Goal: Find specific fact: Find specific fact

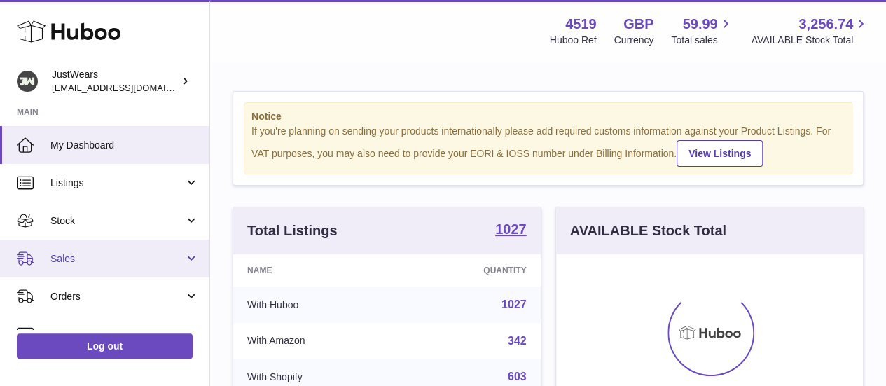
scroll to position [219, 307]
click at [86, 254] on span "Sales" at bounding box center [117, 258] width 134 height 13
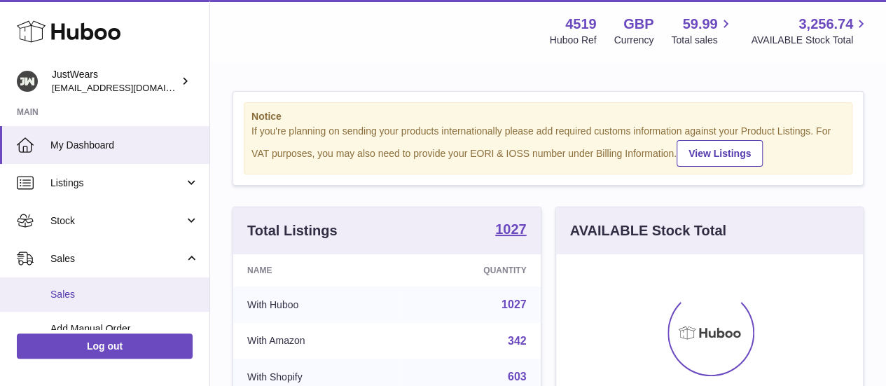
click at [117, 299] on span "Sales" at bounding box center [124, 294] width 149 height 13
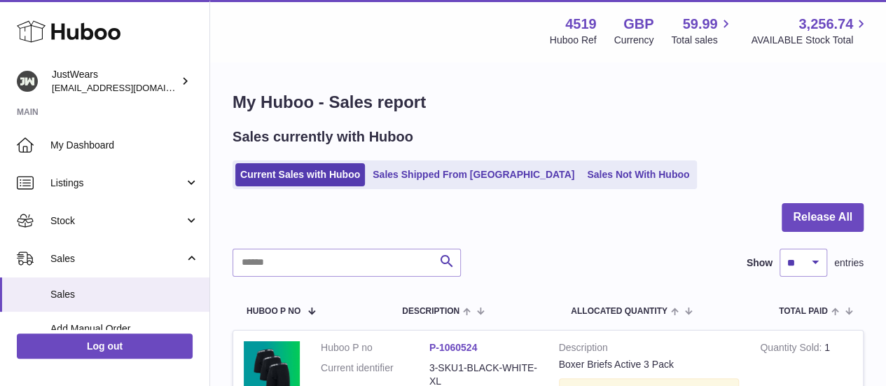
click at [404, 159] on div "Sales currently with Huboo Current Sales with Huboo Sales Shipped From Huboo Sa…" at bounding box center [548, 158] width 631 height 62
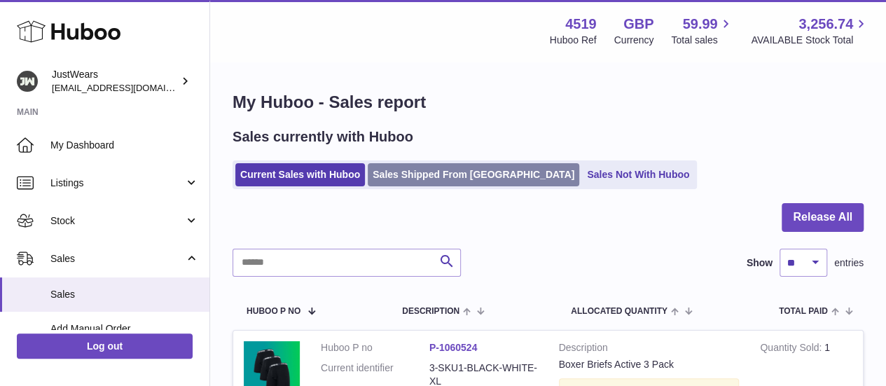
click at [407, 167] on link "Sales Shipped From Huboo" at bounding box center [474, 174] width 212 height 23
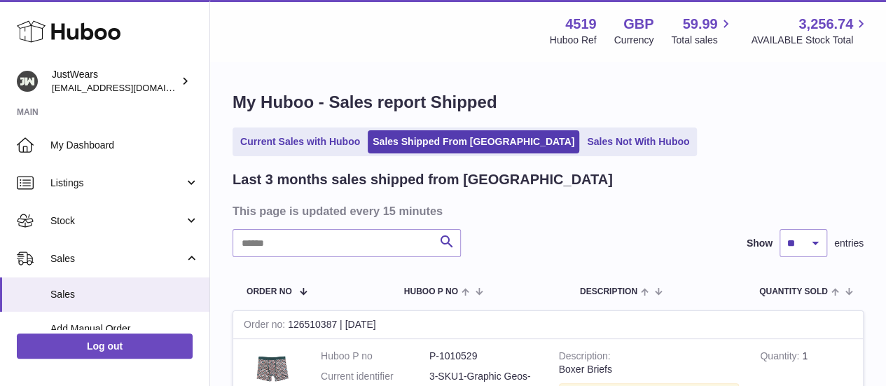
click at [342, 256] on input "text" at bounding box center [347, 243] width 228 height 28
paste input "*******"
type input "*******"
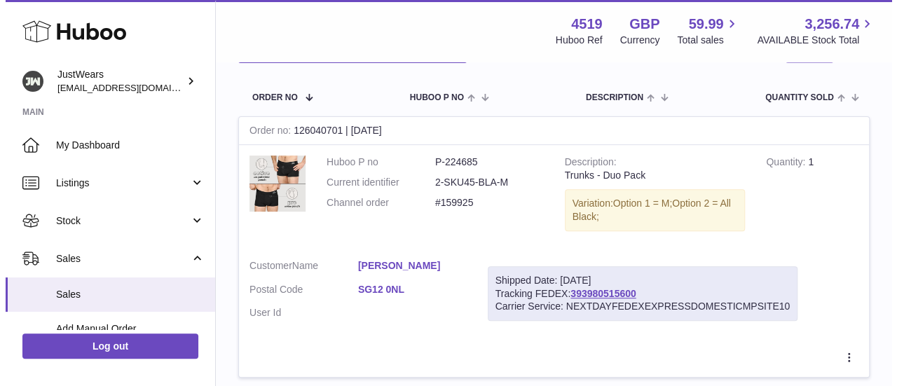
scroll to position [234, 0]
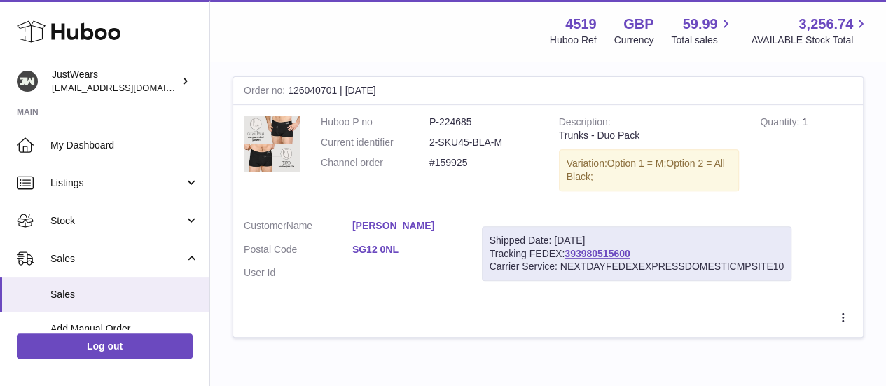
click at [392, 223] on link "Darren Robinson" at bounding box center [406, 225] width 109 height 13
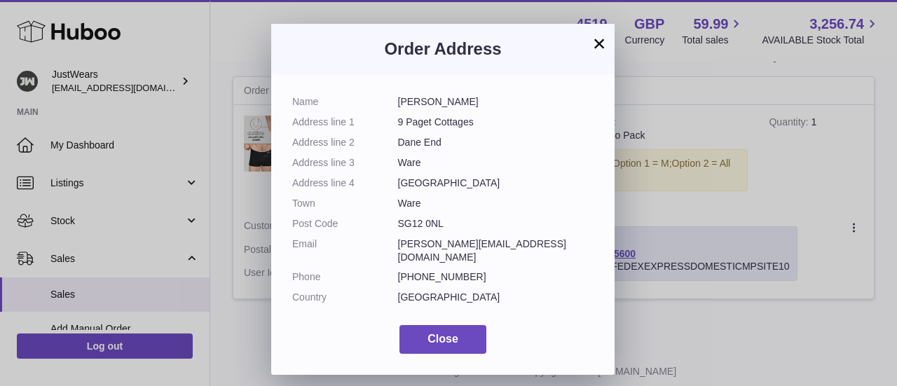
drag, startPoint x: 398, startPoint y: 102, endPoint x: 441, endPoint y: 218, distance: 124.1
click at [441, 218] on dl "Name Darren Robinson Address line 1 9 Paget Cottages Address line 2 Dane End Ad…" at bounding box center [442, 203] width 301 height 216
copy dl "Darren Robinson Address line 1 9 Paget Cottages Address line 2 Dane End Address…"
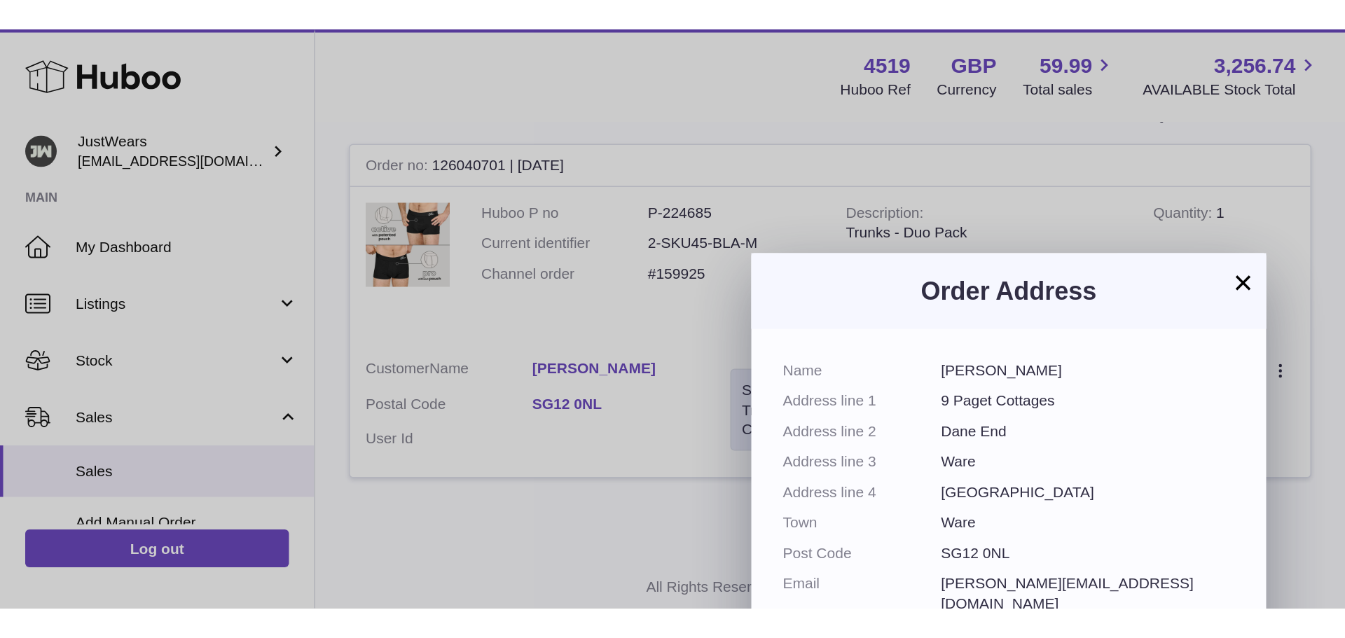
scroll to position [0, 0]
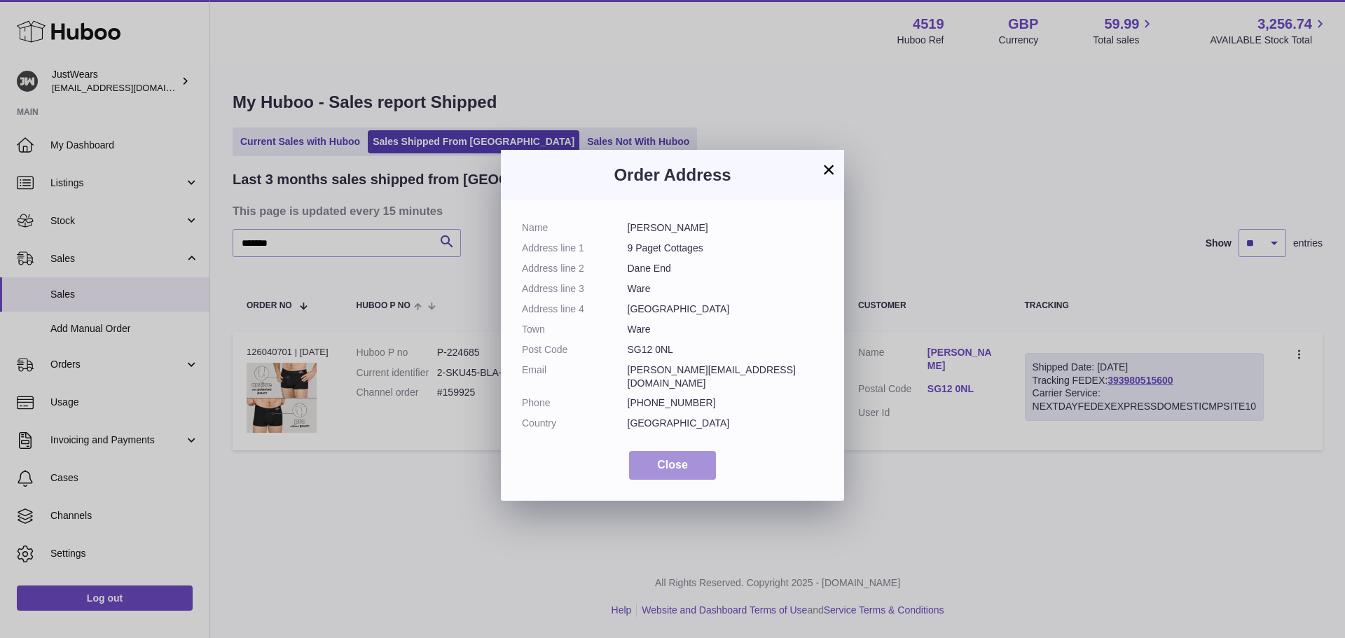
click at [695, 385] on button "Close" at bounding box center [672, 465] width 87 height 29
